Goal: Share content: Share content

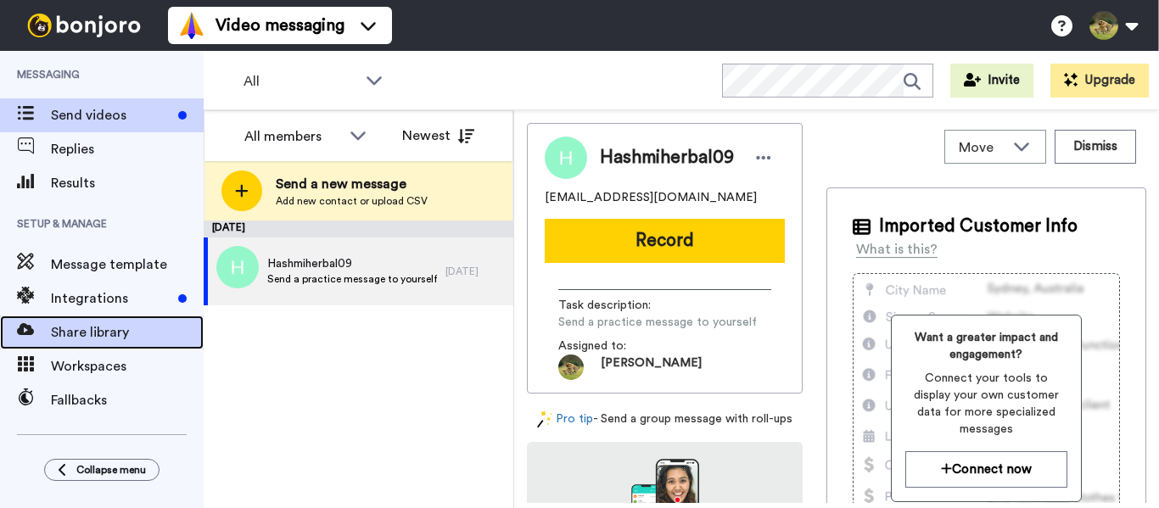
click at [92, 337] on span "Share library" at bounding box center [127, 333] width 153 height 20
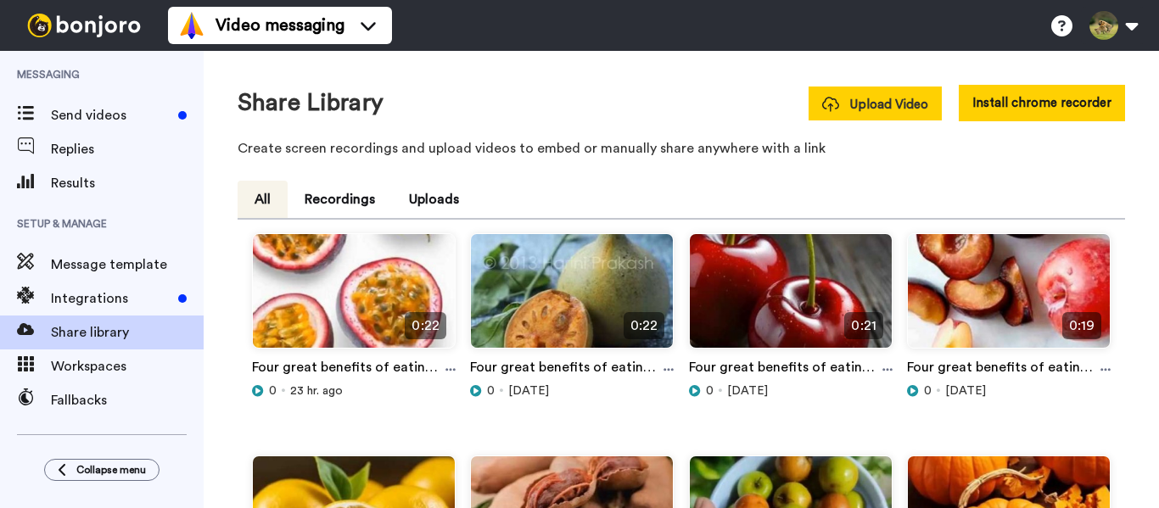
click at [841, 105] on span "Upload Video" at bounding box center [875, 105] width 106 height 18
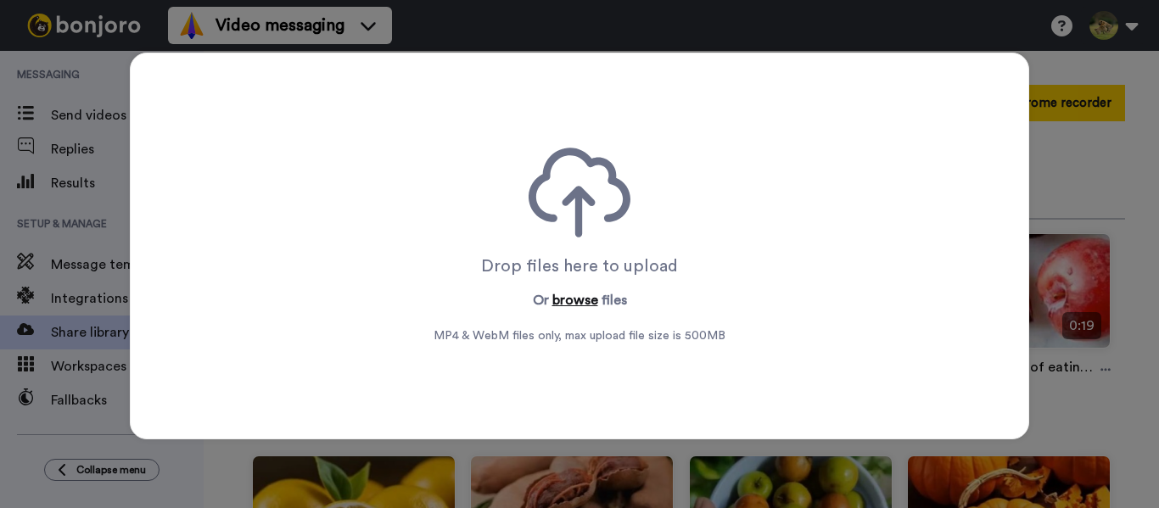
click at [563, 306] on button "browse" at bounding box center [575, 300] width 46 height 20
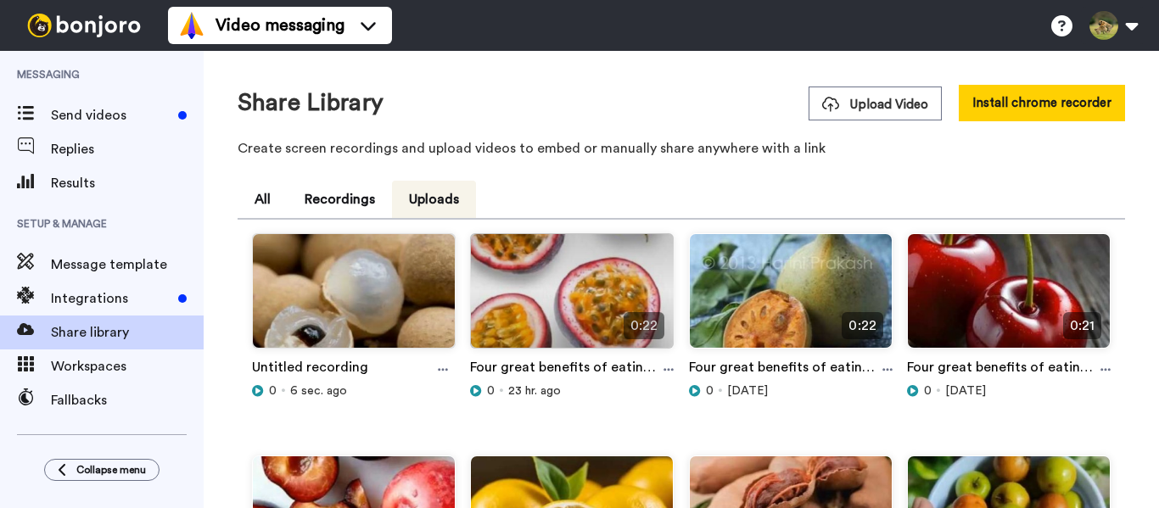
scroll to position [170, 0]
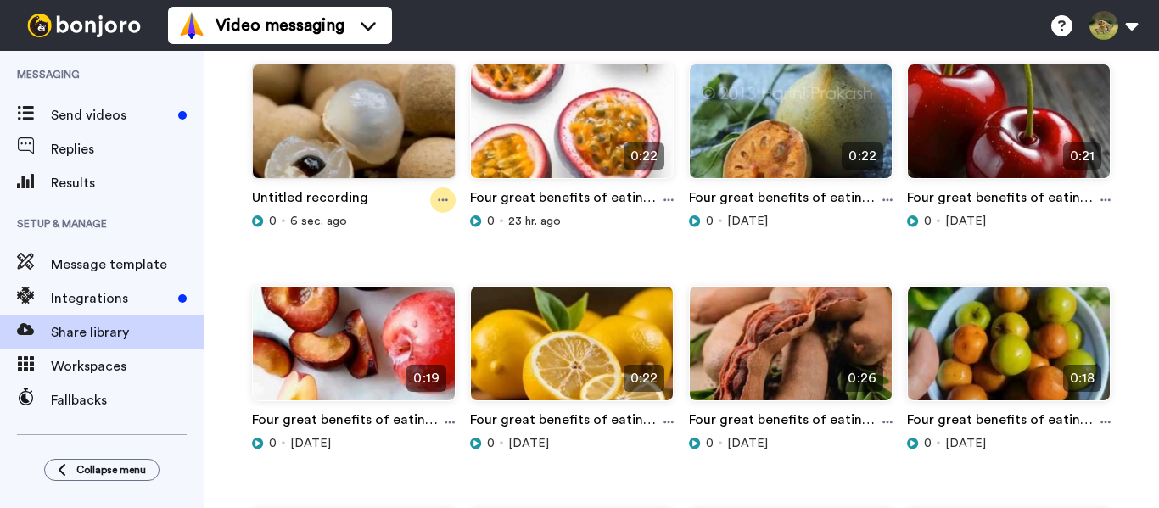
click at [438, 202] on icon at bounding box center [443, 200] width 10 height 12
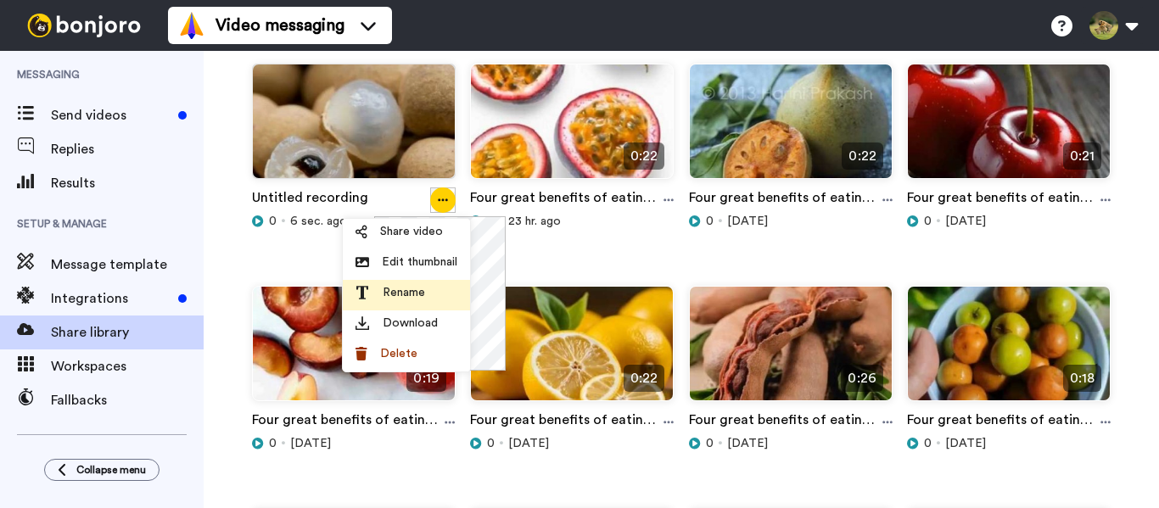
click at [417, 297] on span "Rename" at bounding box center [404, 292] width 42 height 17
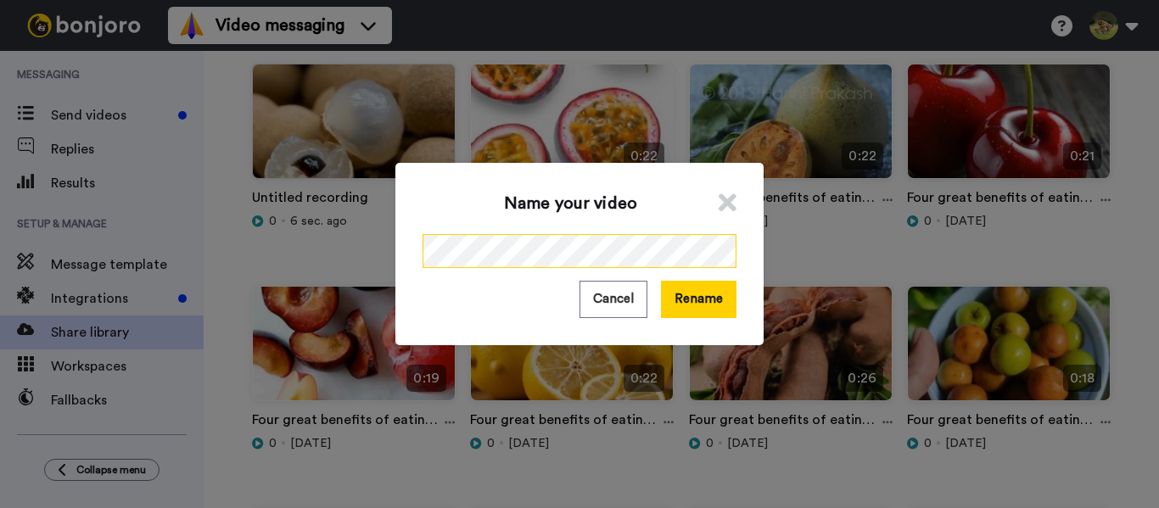
scroll to position [0, 183]
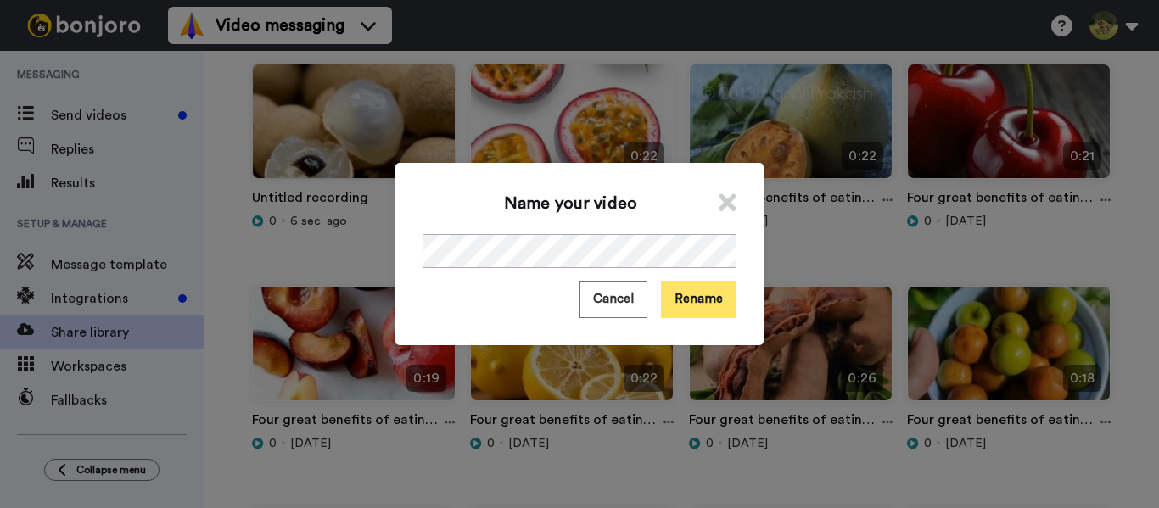
click at [675, 296] on button "Rename" at bounding box center [699, 299] width 76 height 36
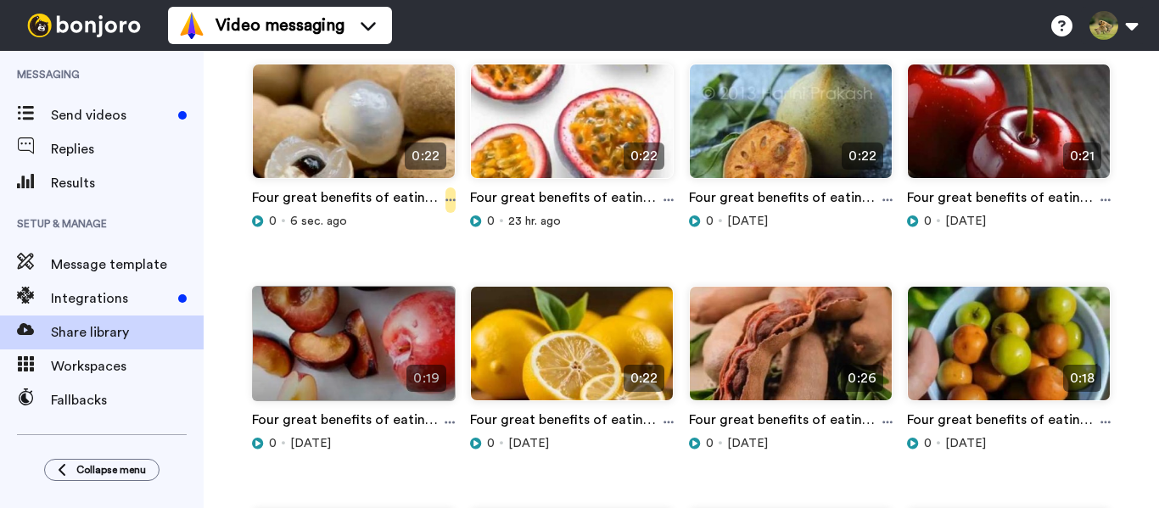
click at [446, 199] on icon at bounding box center [451, 200] width 10 height 12
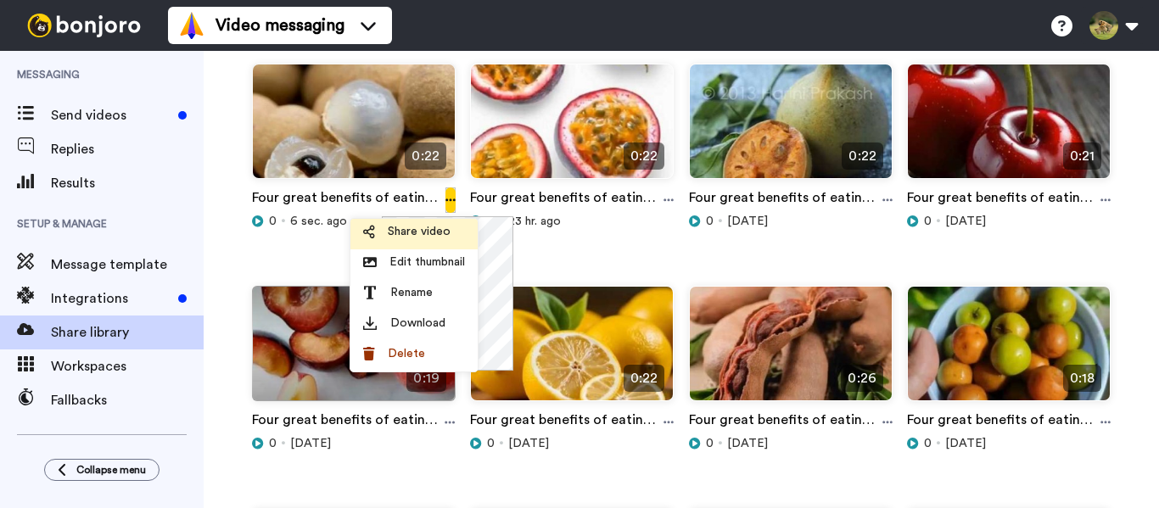
click at [415, 234] on span "Share video" at bounding box center [419, 231] width 63 height 17
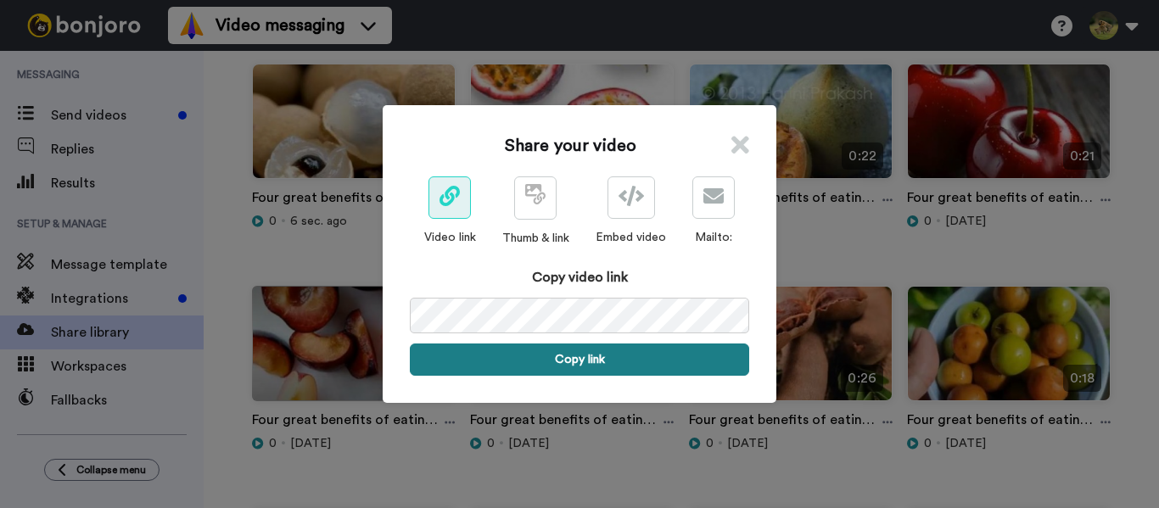
click at [544, 356] on button "Copy link" at bounding box center [579, 360] width 339 height 32
